Goal: Information Seeking & Learning: Learn about a topic

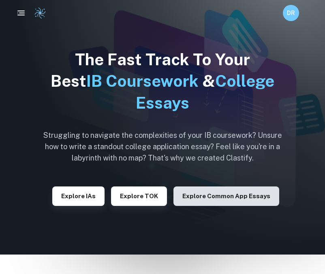
click at [261, 197] on button "Explore Common App essays" at bounding box center [226, 195] width 106 height 19
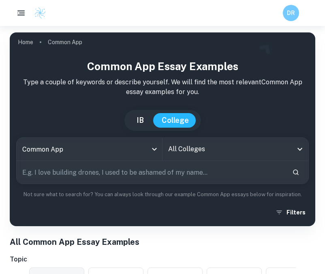
click at [174, 148] on input "All Colleges" at bounding box center [229, 148] width 126 height 15
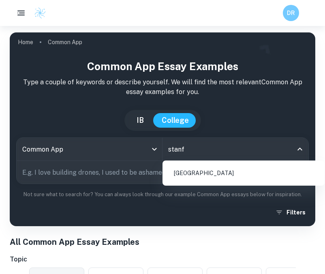
click at [197, 173] on li "[GEOGRAPHIC_DATA]" at bounding box center [244, 173] width 156 height 19
type input "stanf"
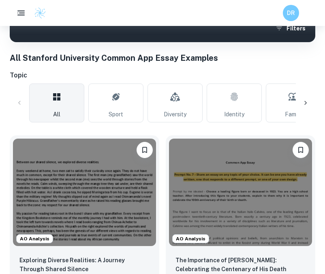
scroll to position [197, 0]
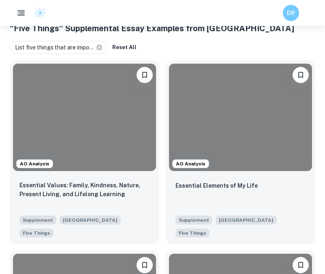
scroll to position [234, 0]
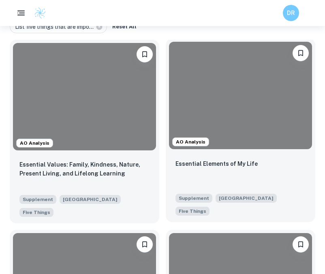
click at [215, 131] on div at bounding box center [240, 95] width 143 height 107
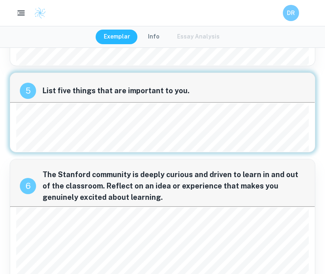
scroll to position [336, 0]
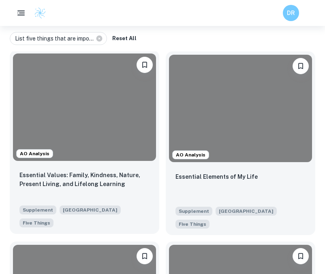
scroll to position [315, 0]
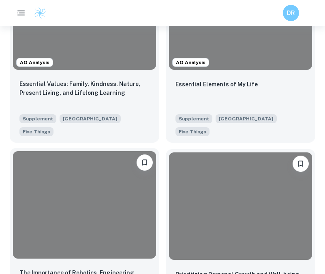
click at [99, 159] on div at bounding box center [84, 204] width 143 height 107
